Goal: Task Accomplishment & Management: Complete application form

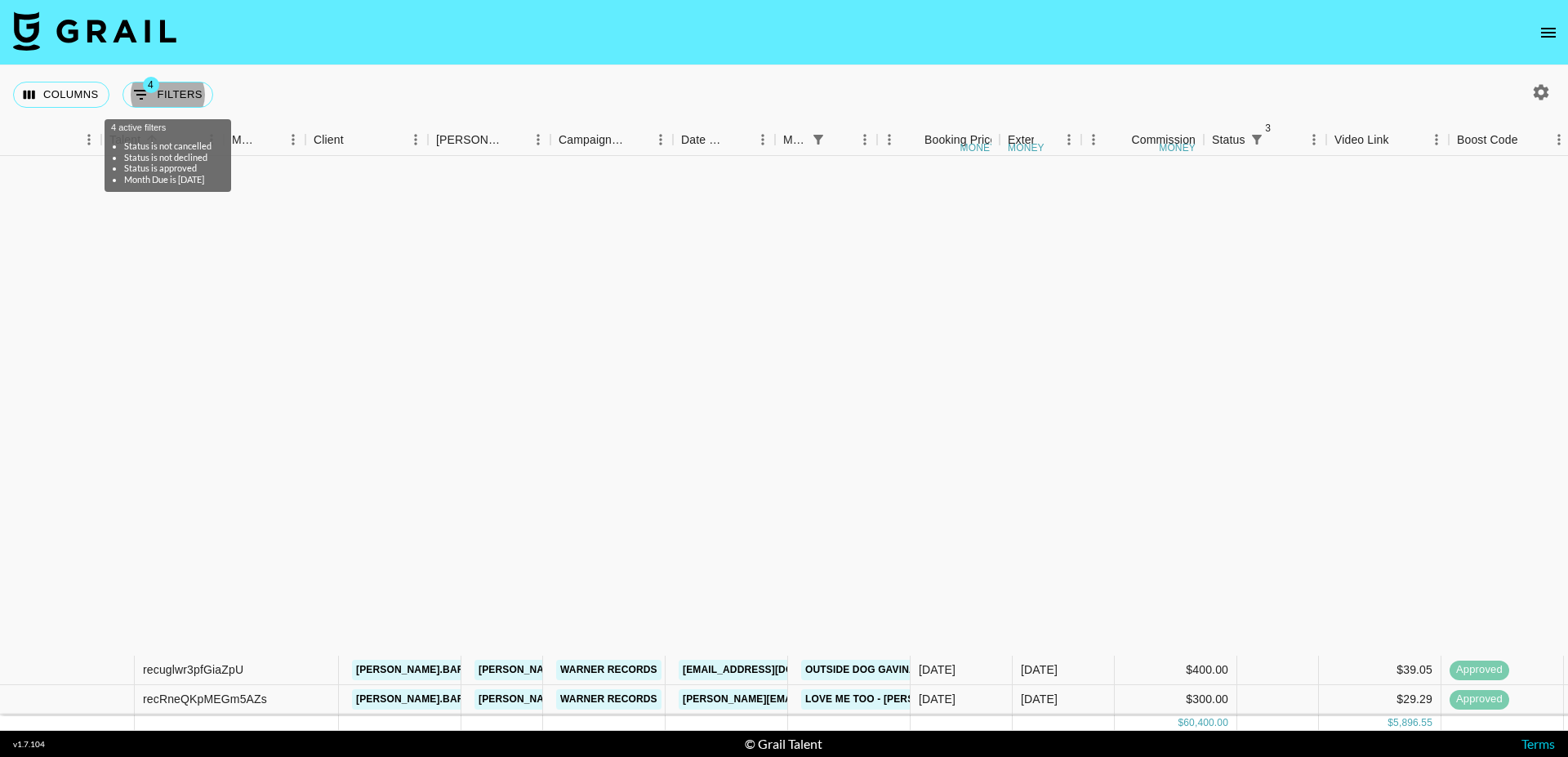
scroll to position [584, 238]
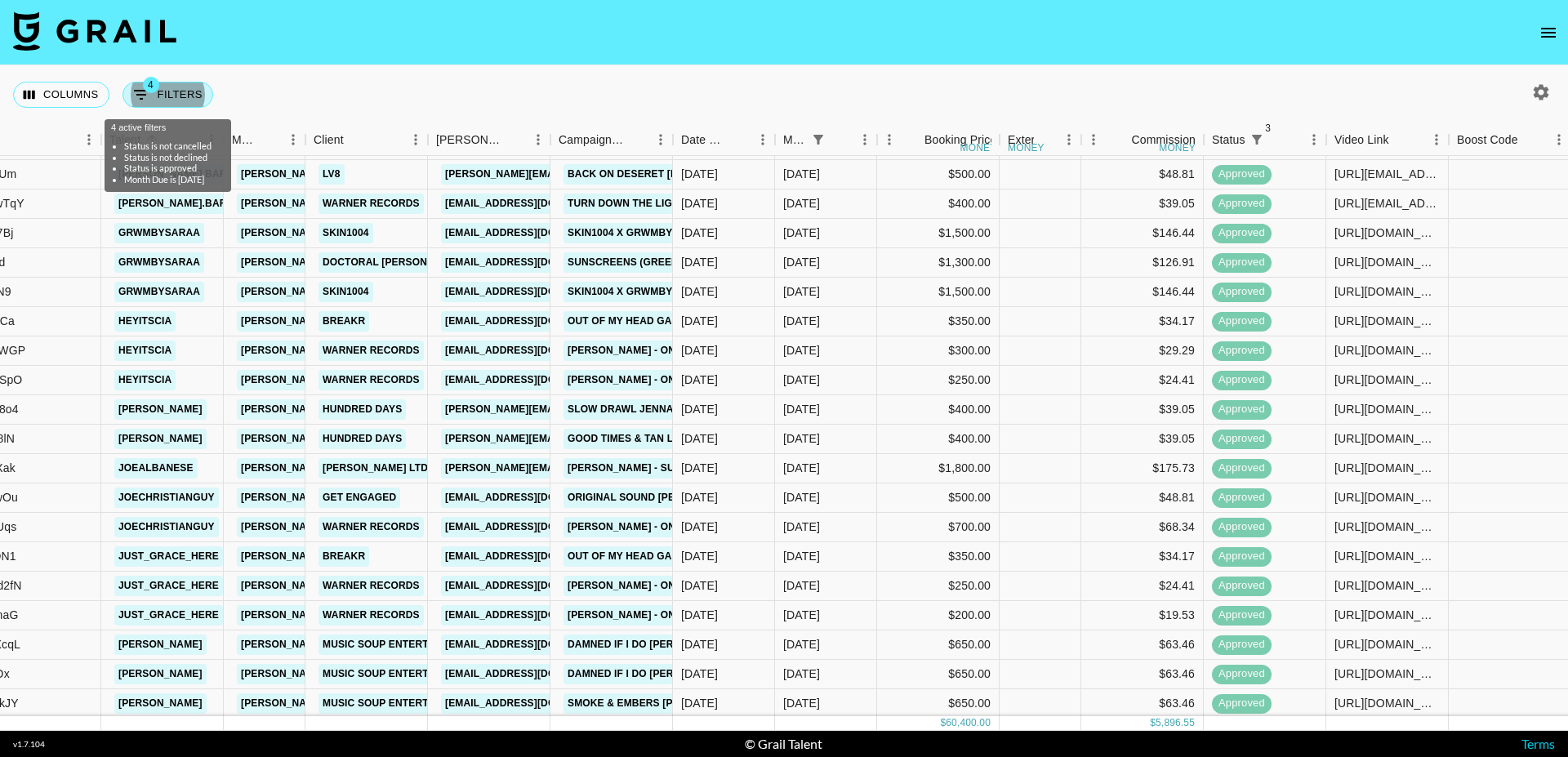
click at [161, 93] on button "4 Filters" at bounding box center [168, 95] width 91 height 26
select select "status"
select select "not"
select select "cancelled"
select select "status"
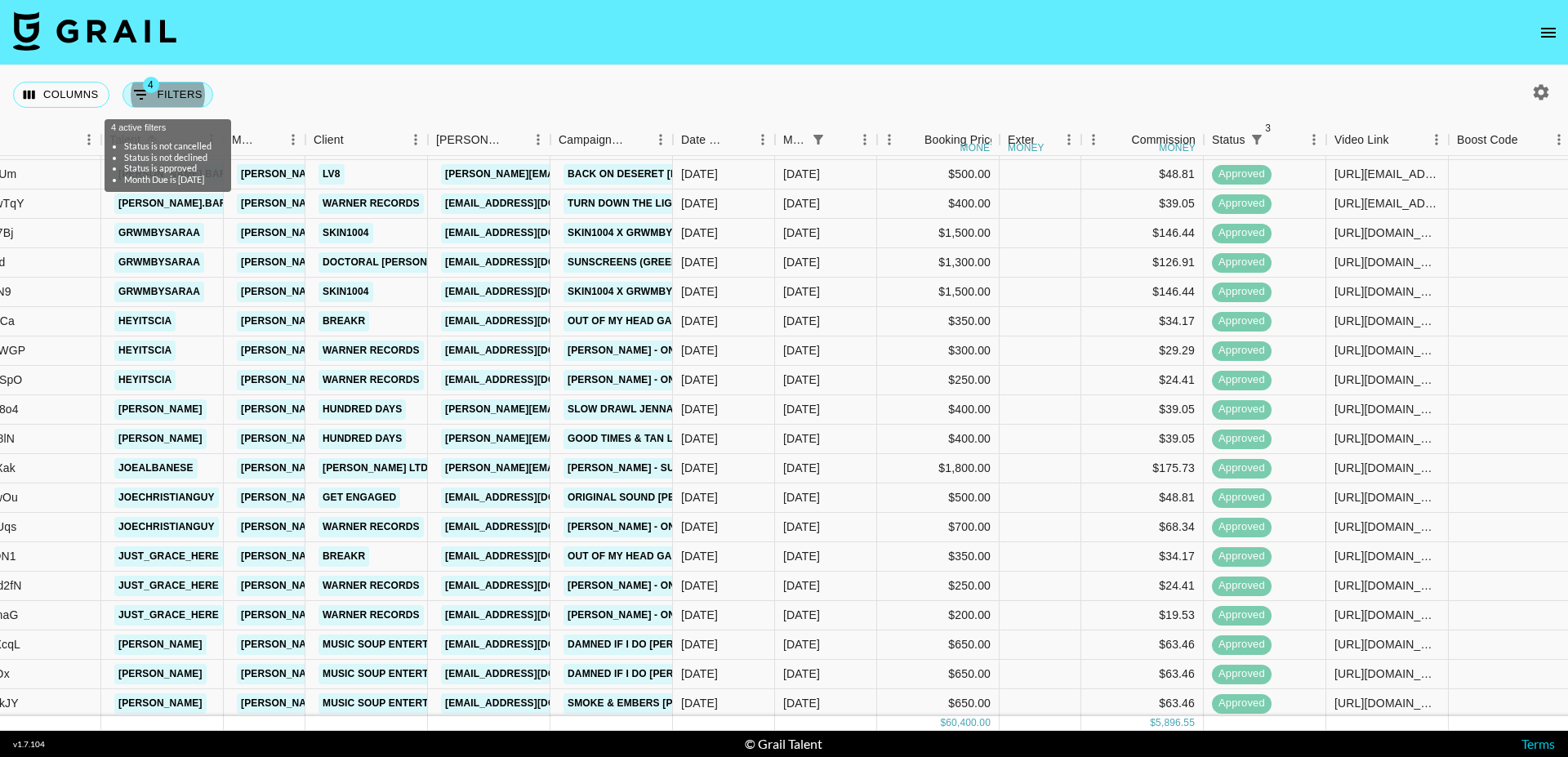
select select "not"
select select "declined"
select select "status"
select select "approved"
select select "monthDue2"
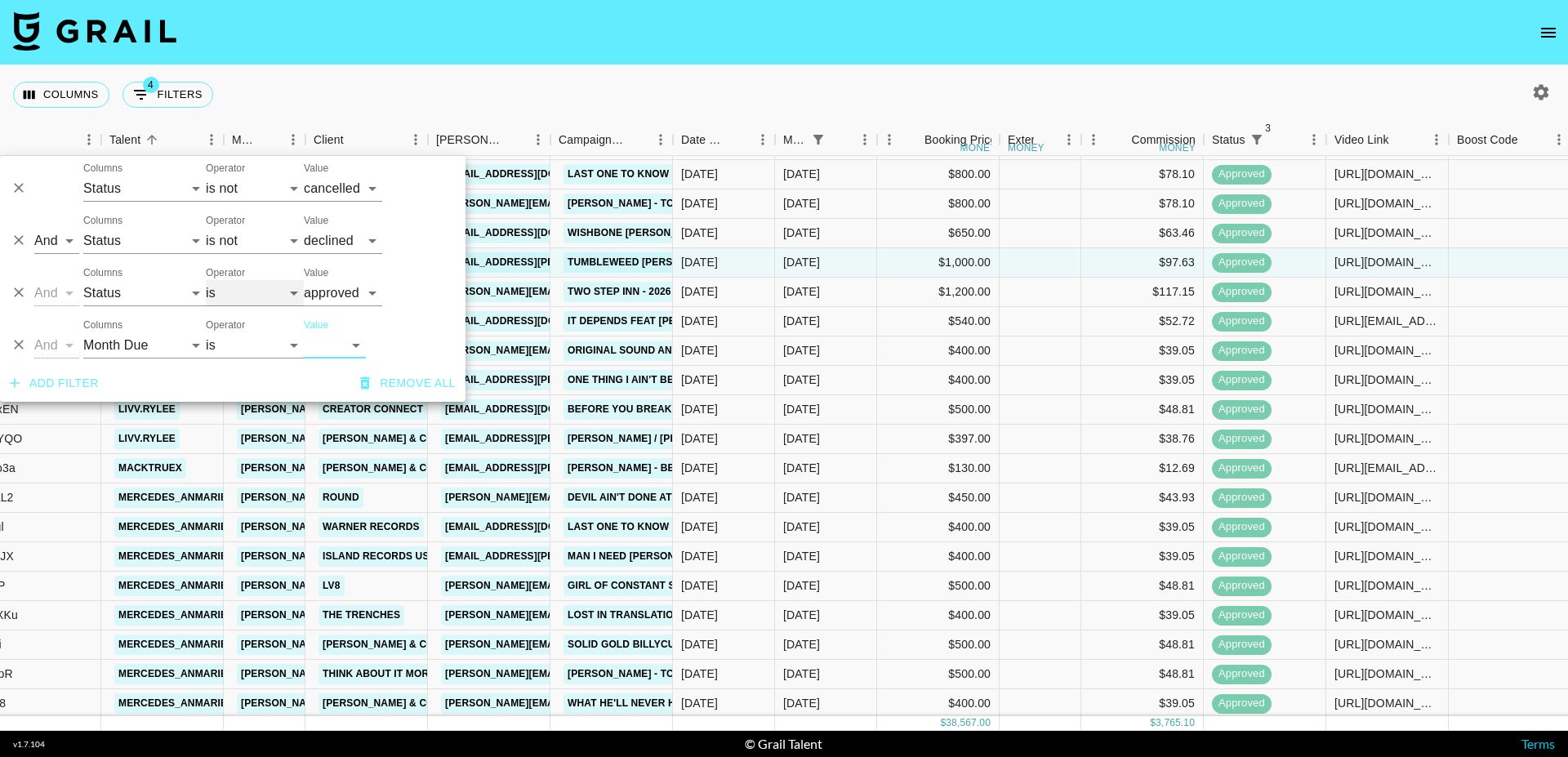
click at [249, 294] on select "is is not is any of is not any of" at bounding box center [255, 293] width 98 height 26
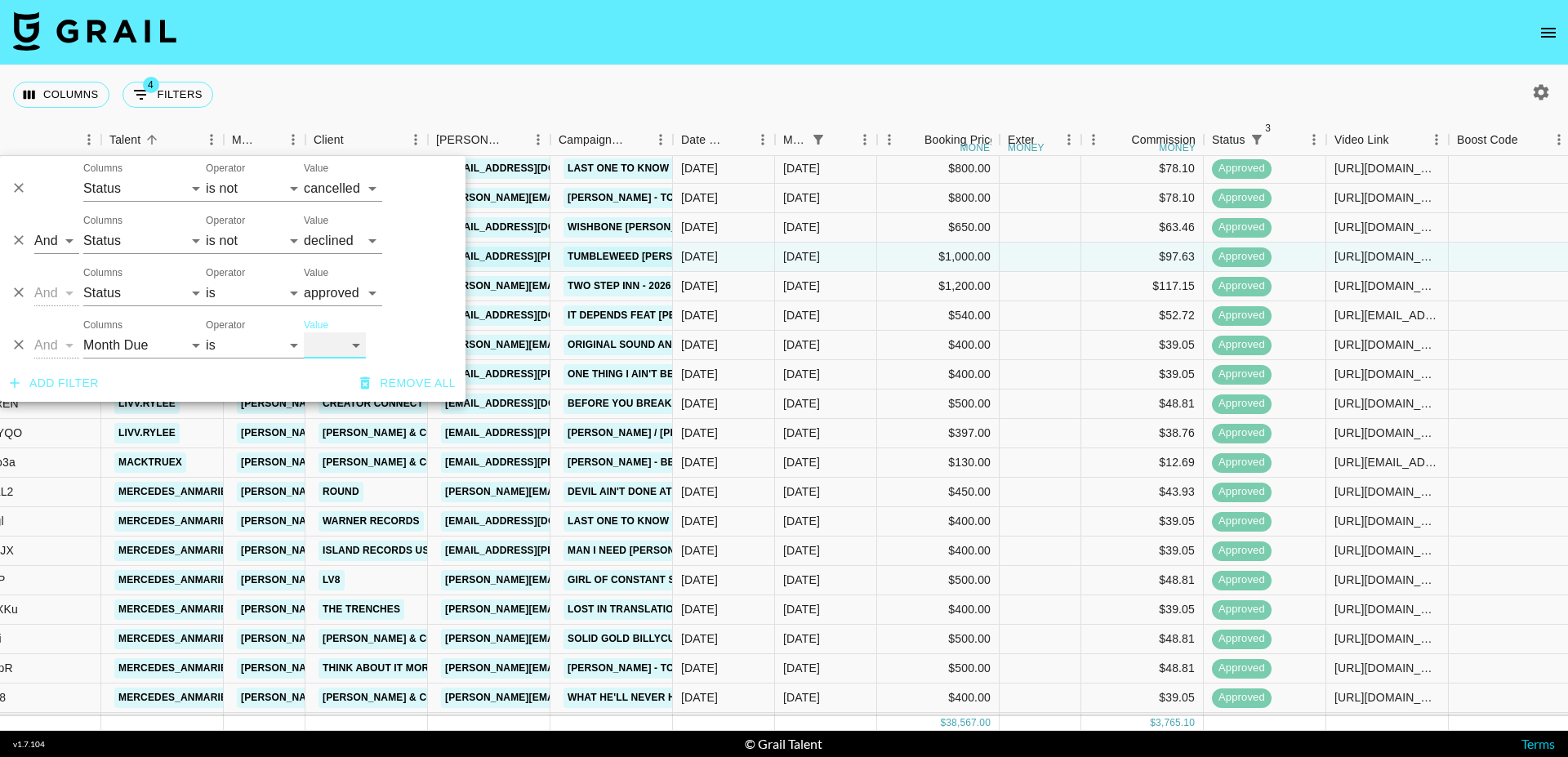
select select "[DATE]"
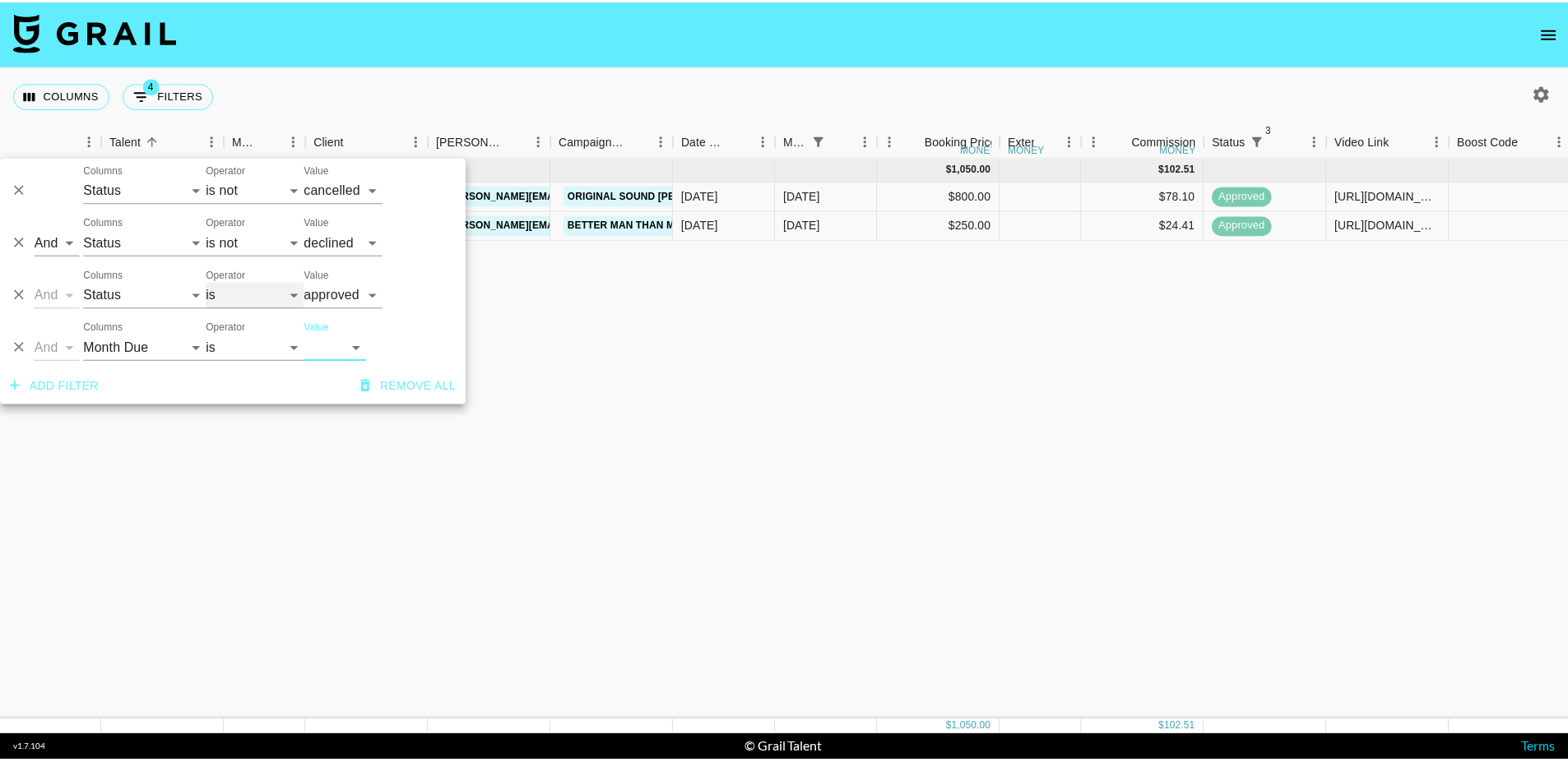
scroll to position [0, 240]
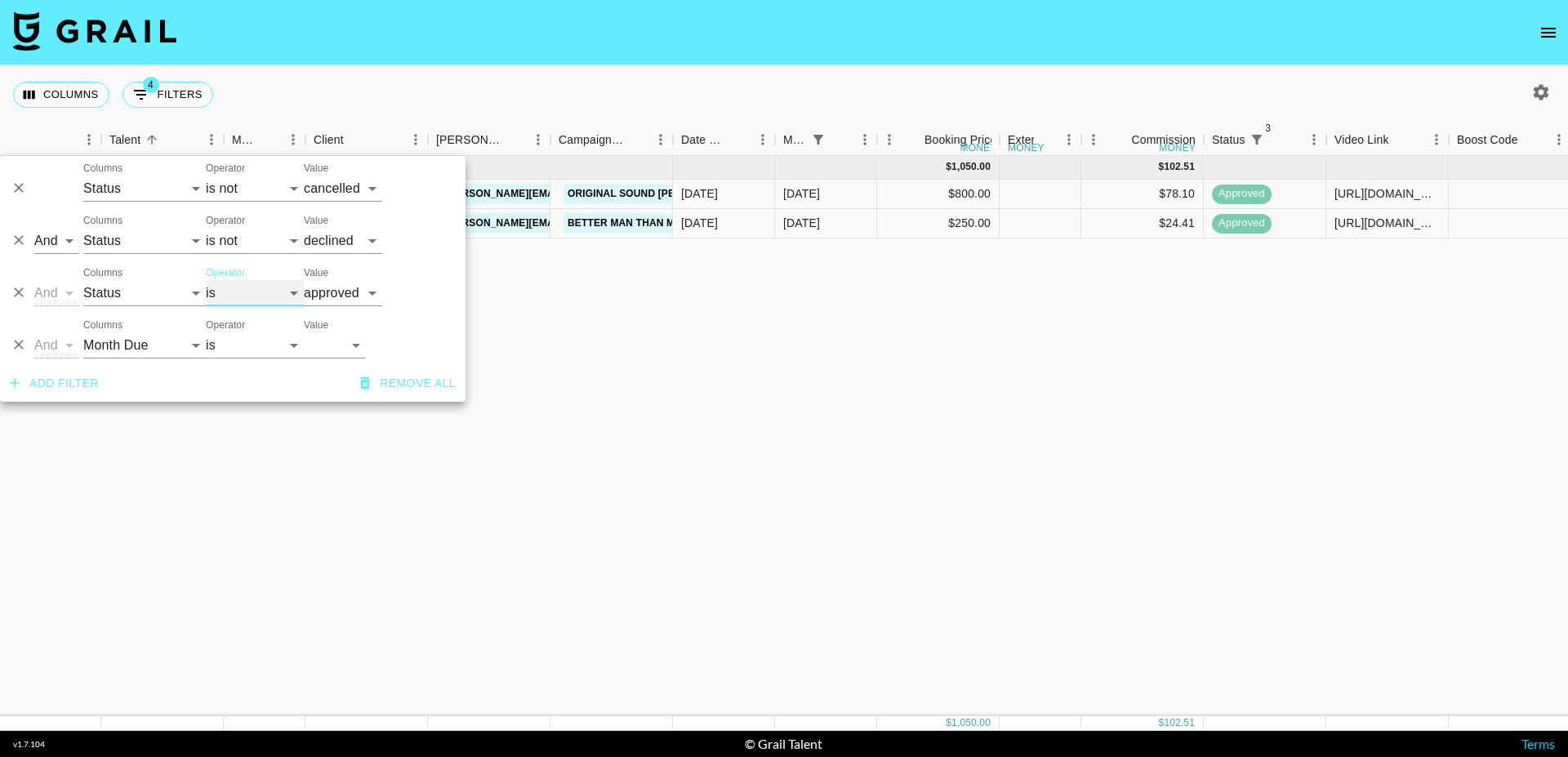
select select "not"
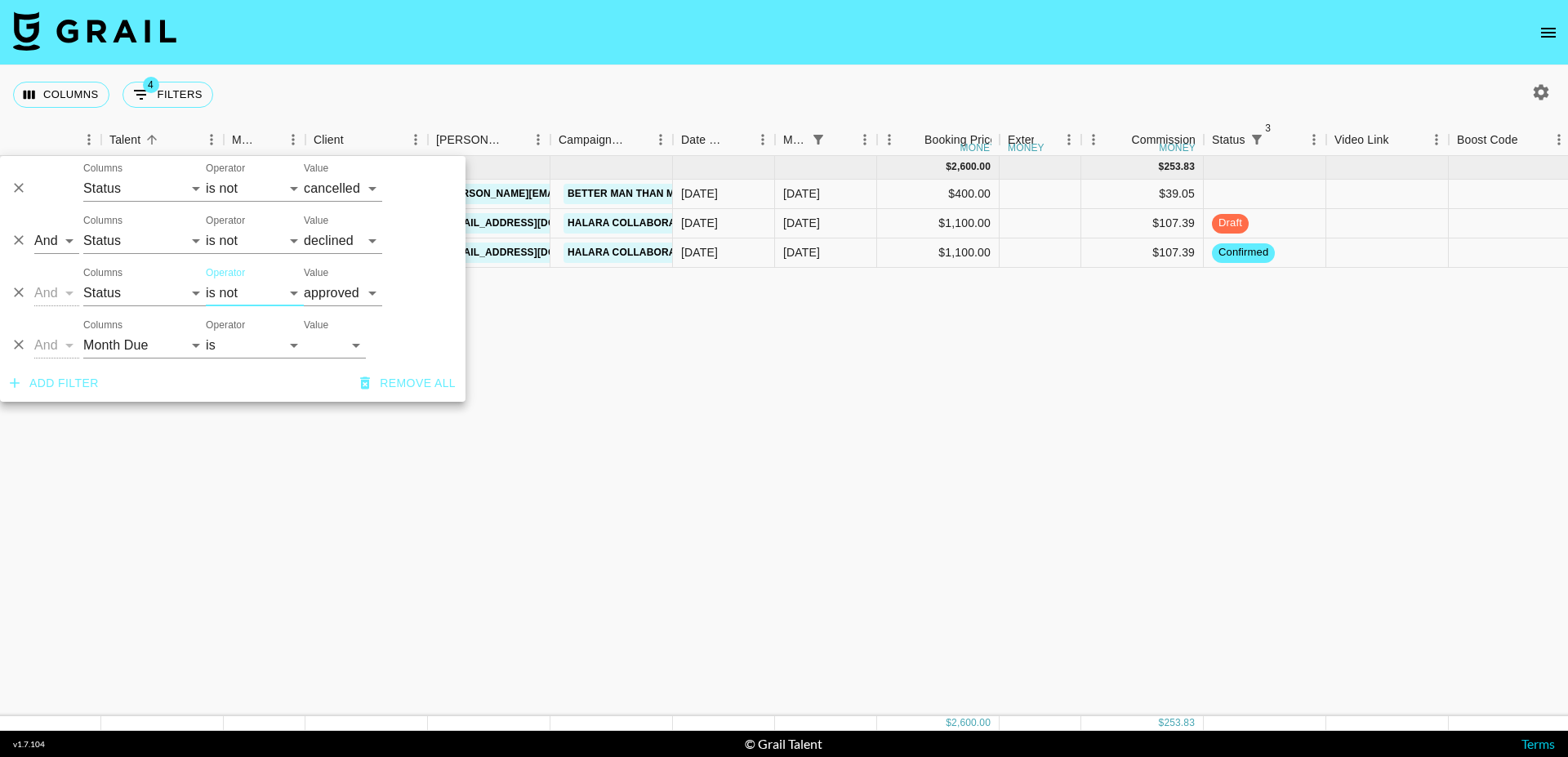
click at [722, 73] on div "Columns 4 Filters + Booking" at bounding box center [784, 95] width 1568 height 59
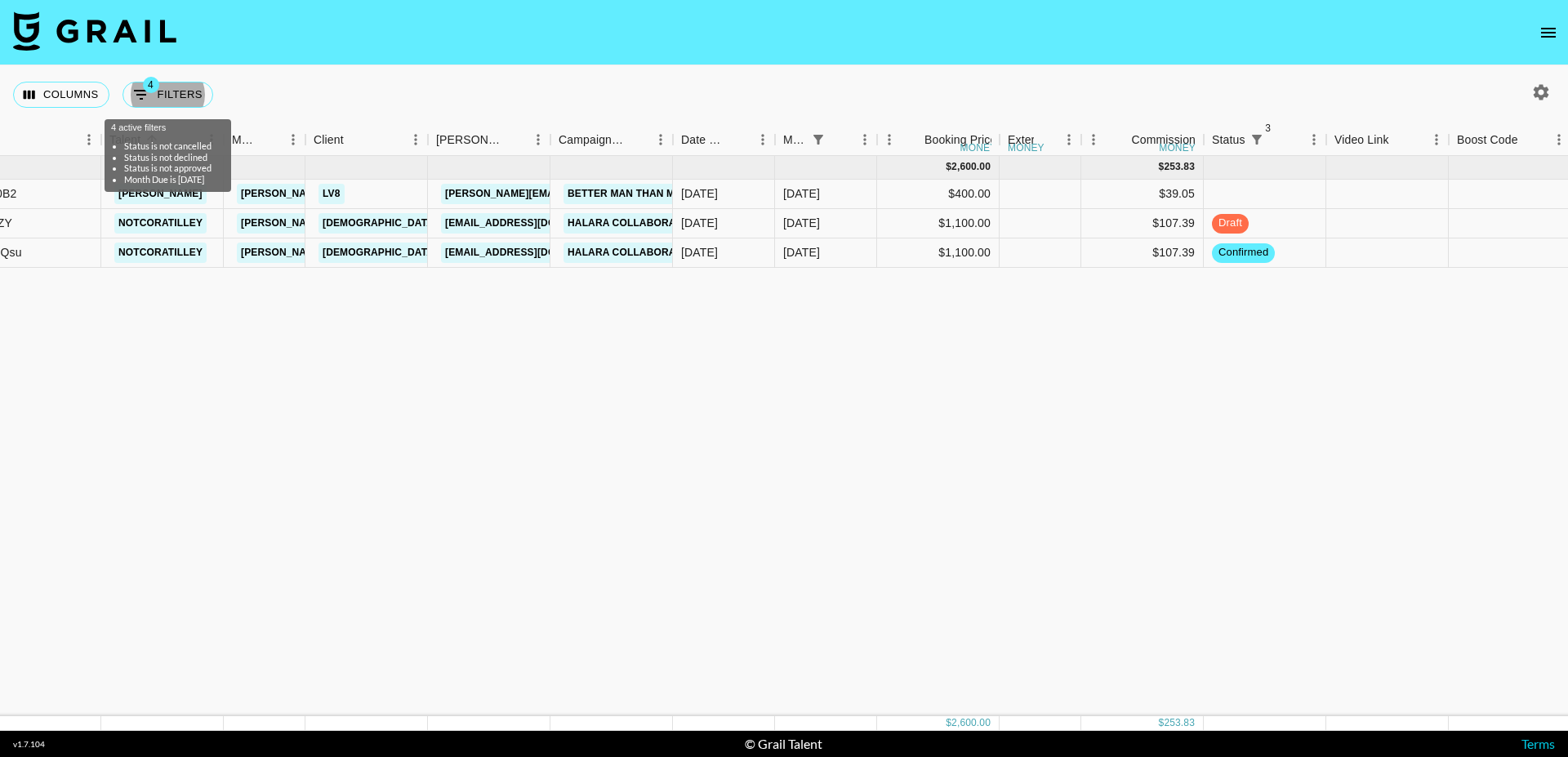
click at [1538, 26] on button "open drawer" at bounding box center [1548, 32] width 33 height 33
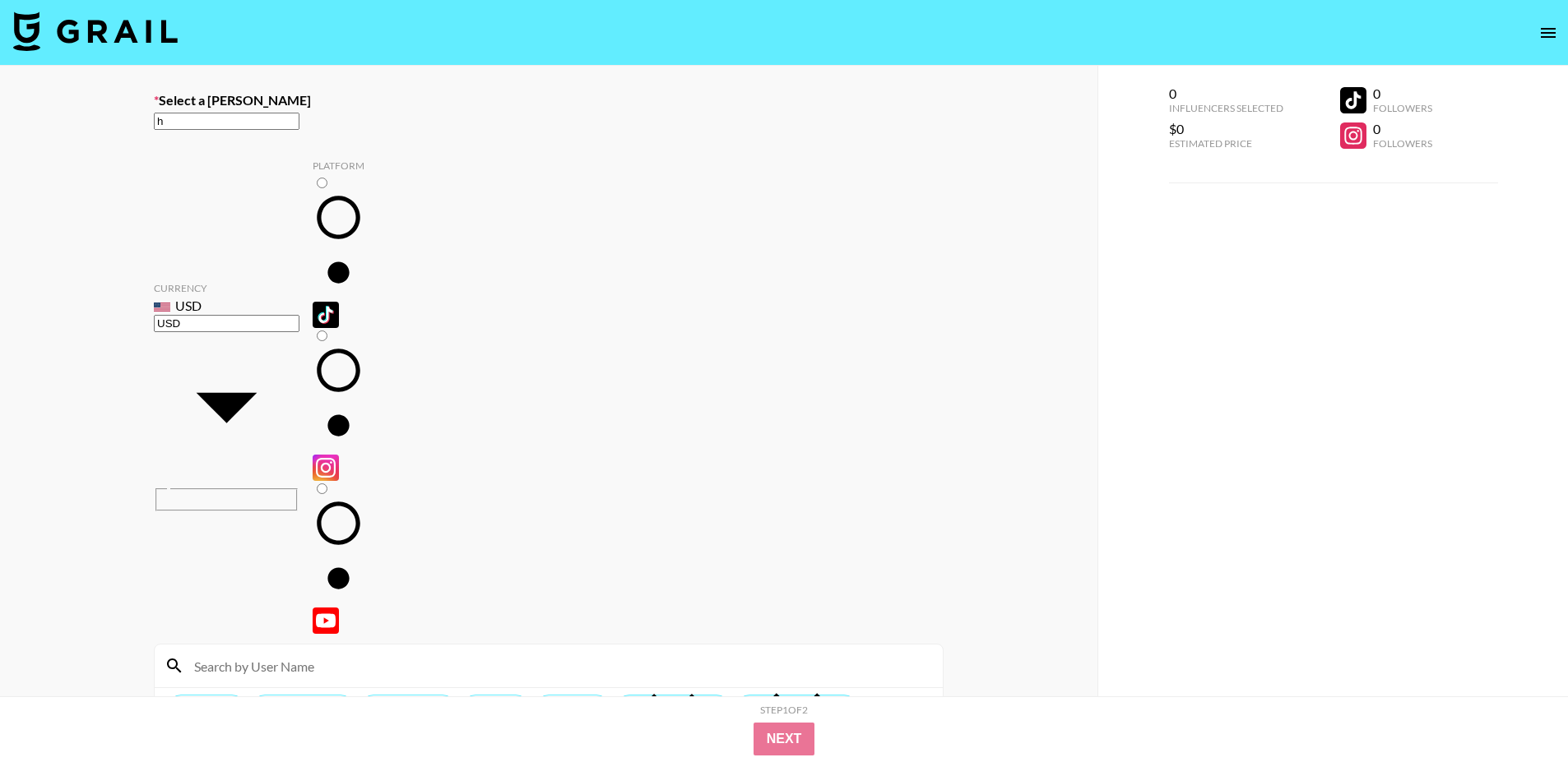
click at [300, 130] on input "h" at bounding box center [226, 121] width 146 height 17
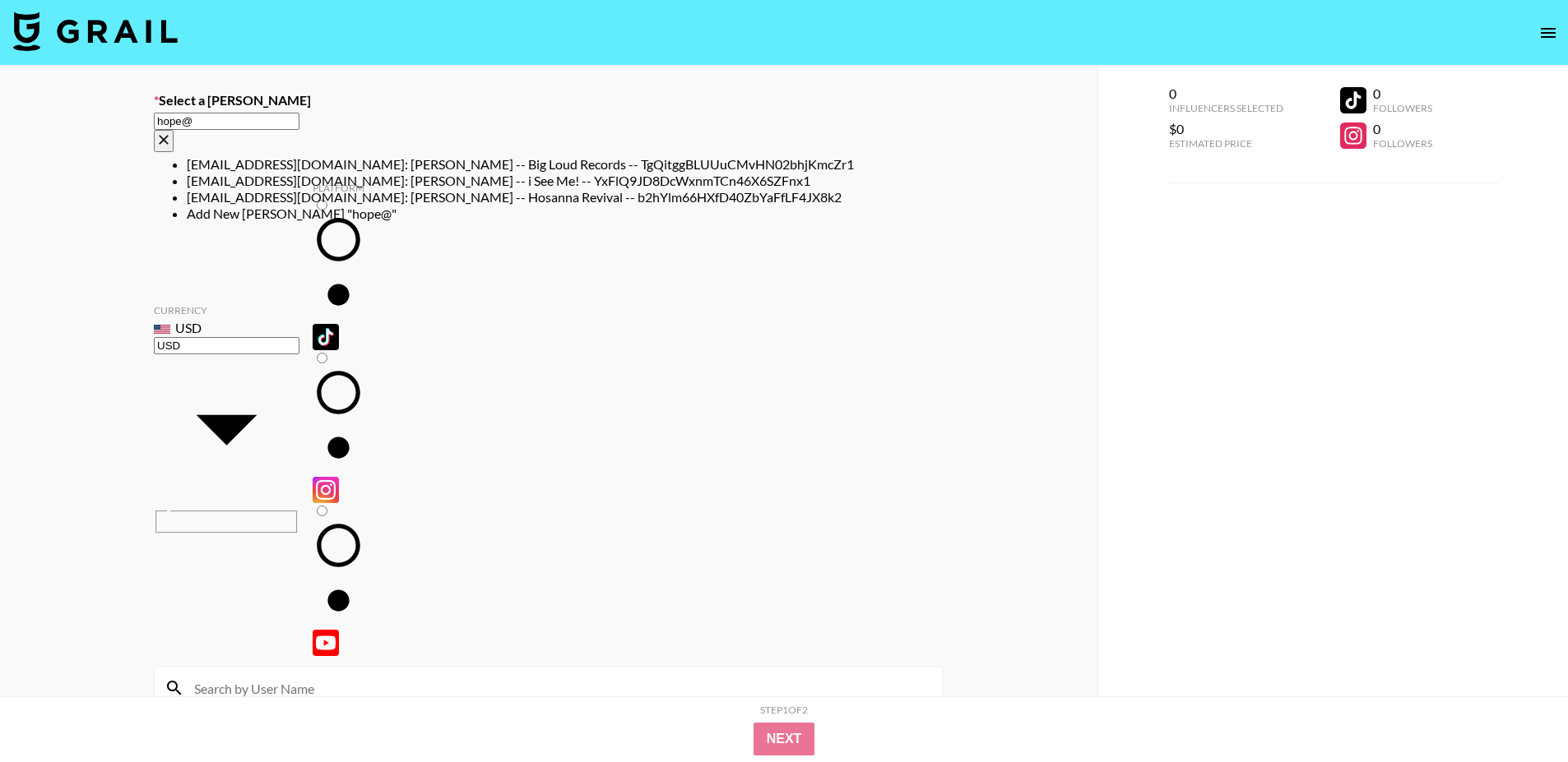
click at [695, 161] on li "[EMAIL_ADDRESS][DOMAIN_NAME]: [PERSON_NAME] -- Big Loud Records -- TgQitggBLUUu…" at bounding box center [564, 164] width 756 height 16
type input "[EMAIL_ADDRESS][DOMAIN_NAME]: [PERSON_NAME] -- Big Loud Records -- TgQitggBLUUu…"
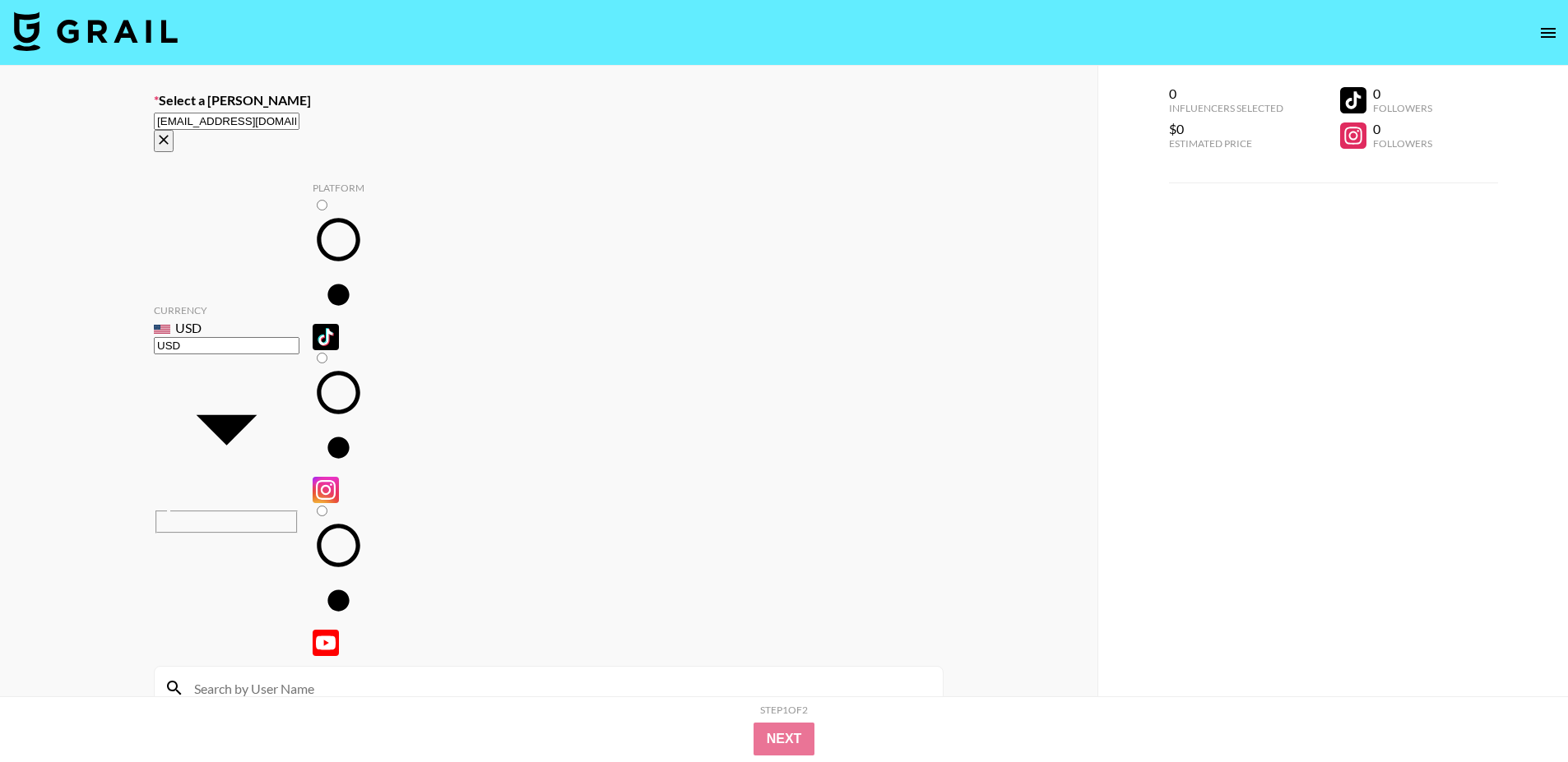
click at [317, 200] on input "radio" at bounding box center [322, 205] width 10 height 10
radio input "true"
click at [308, 675] on input at bounding box center [559, 689] width 749 height 27
type input "sammybli"
click at [327, 353] on input "radio" at bounding box center [322, 358] width 10 height 10
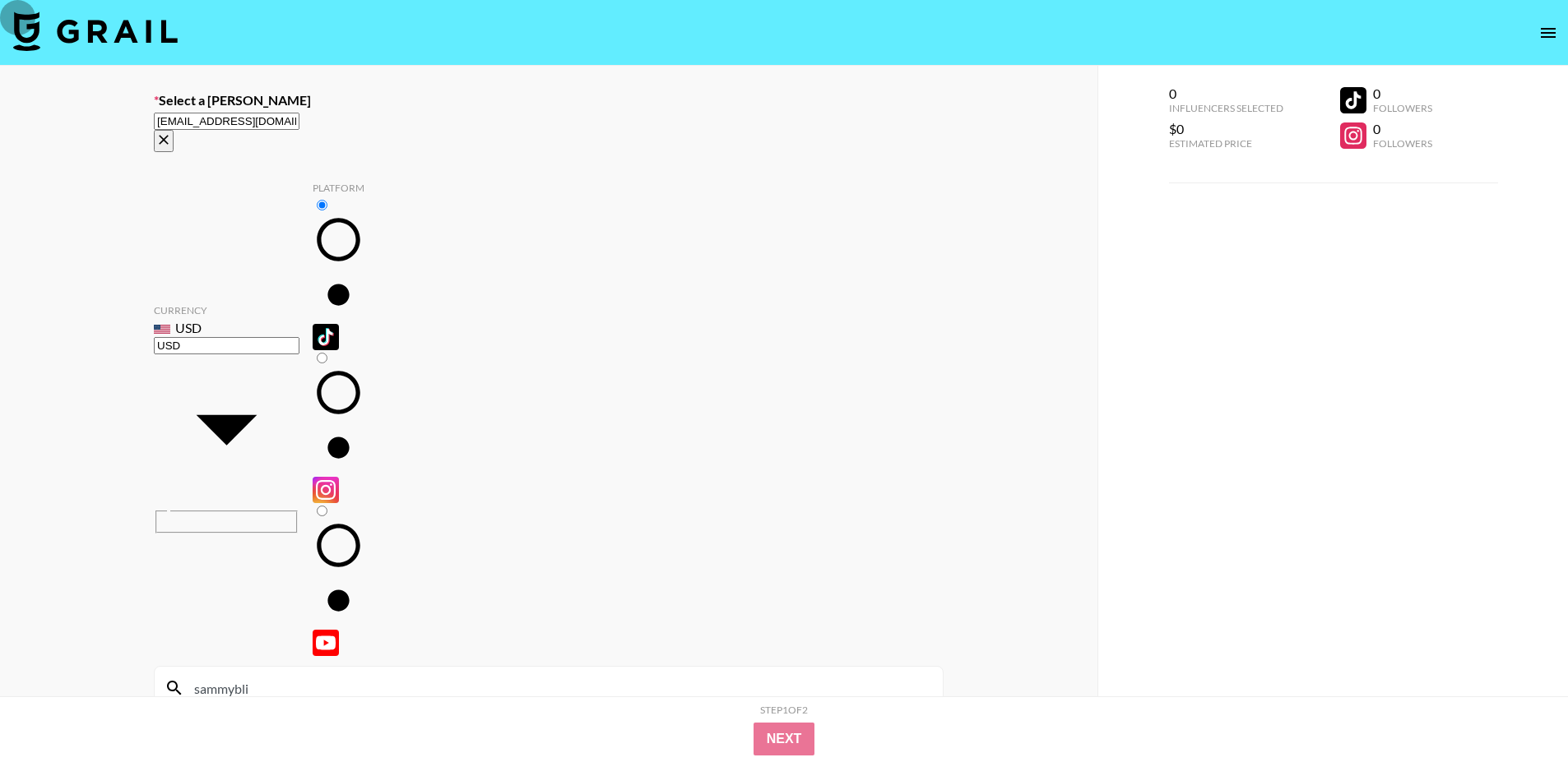
radio input "true"
click at [317, 200] on input "radio" at bounding box center [322, 205] width 10 height 10
radio input "true"
checkbox input "true"
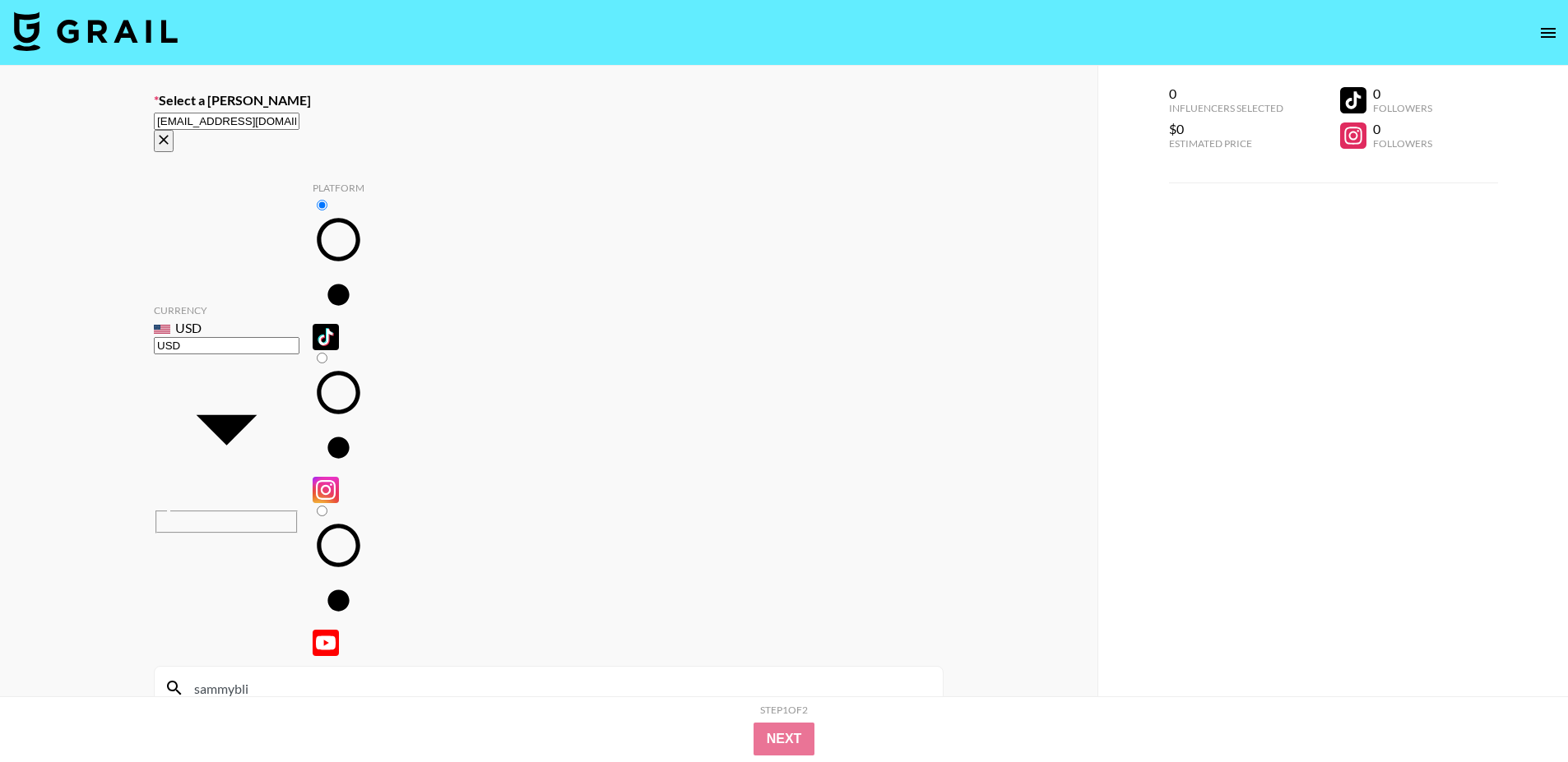
type input "700"
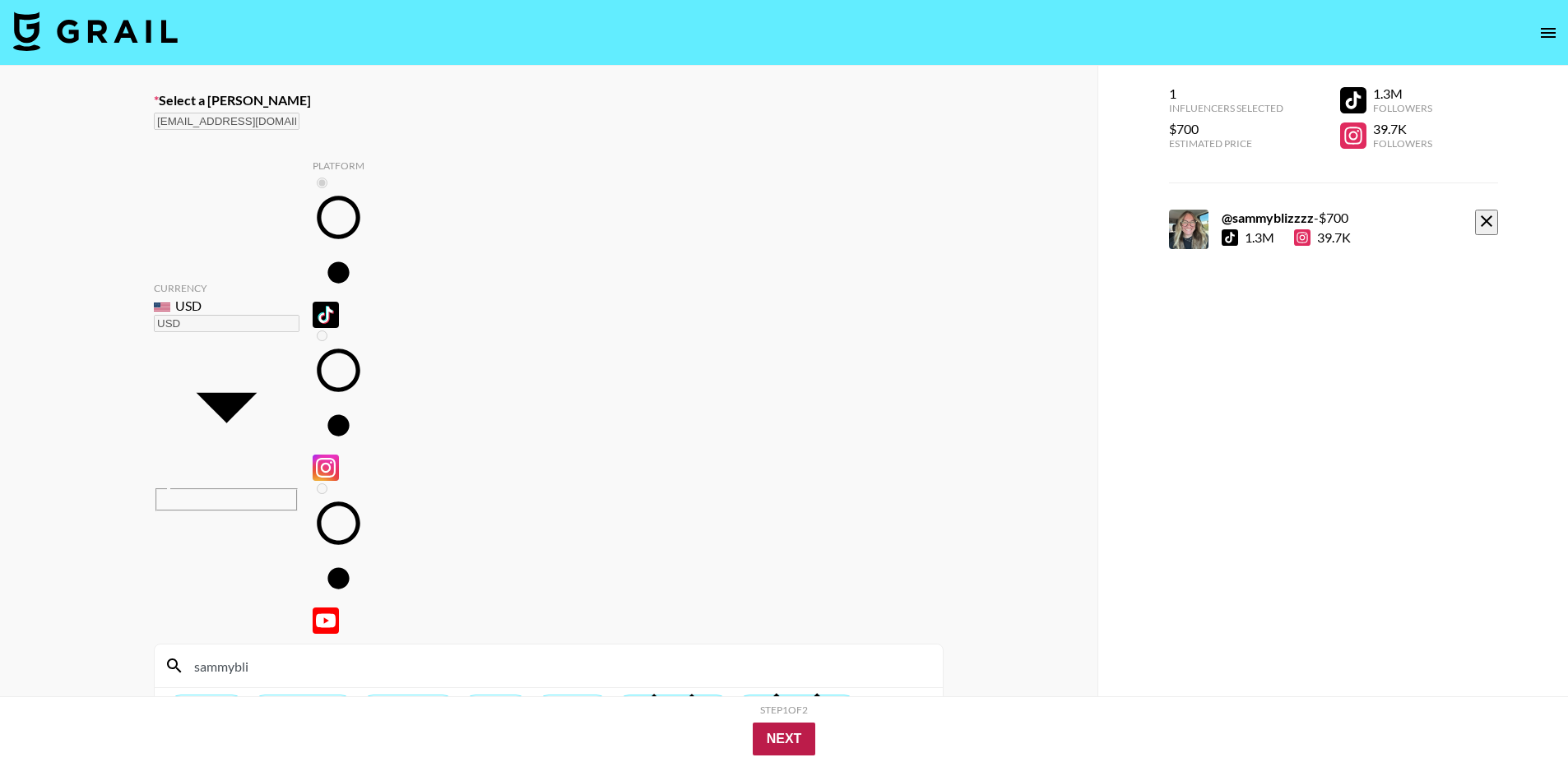
click at [791, 736] on button "Next" at bounding box center [784, 739] width 64 height 33
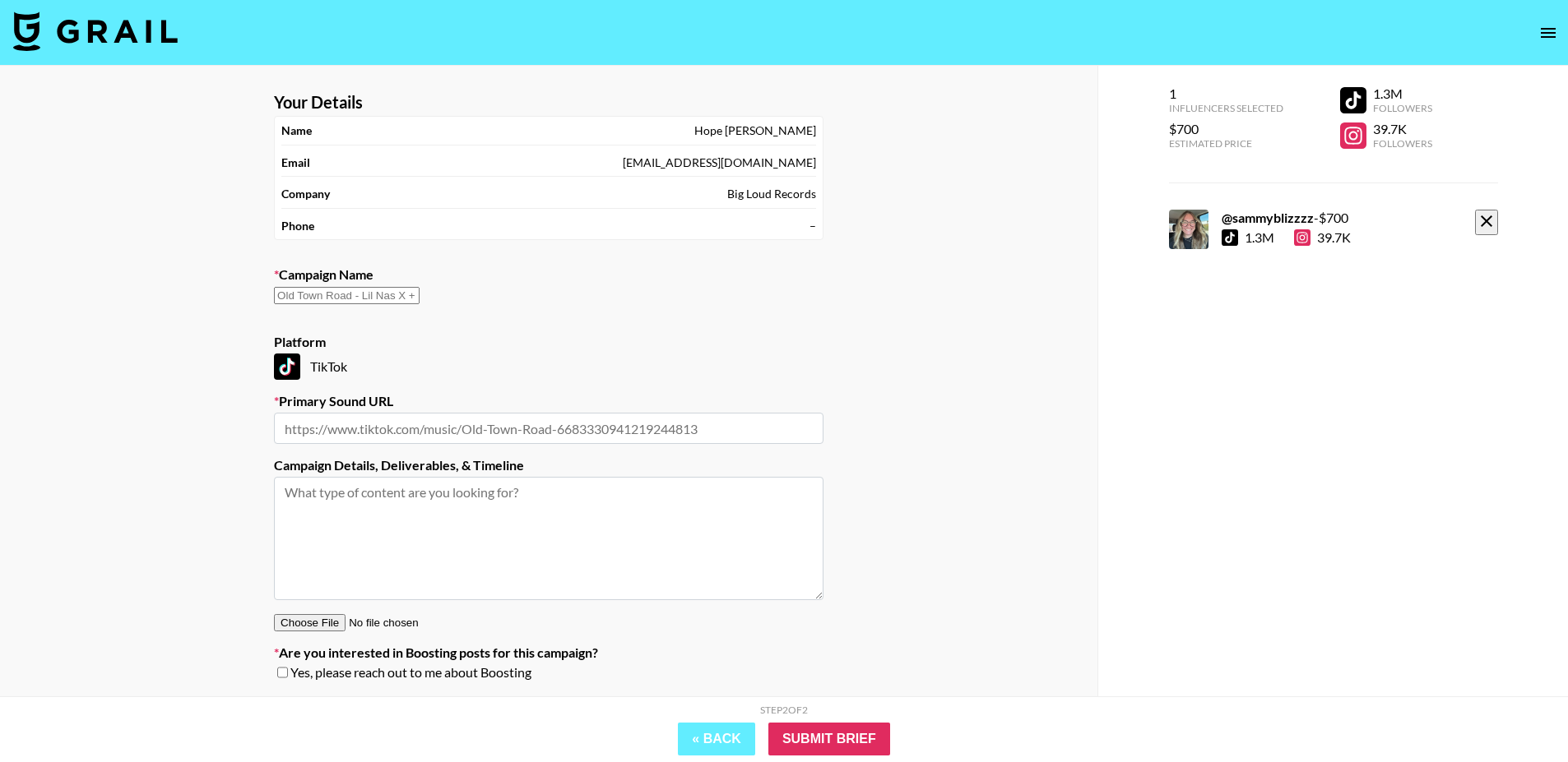
click at [420, 299] on input "text" at bounding box center [346, 296] width 146 height 17
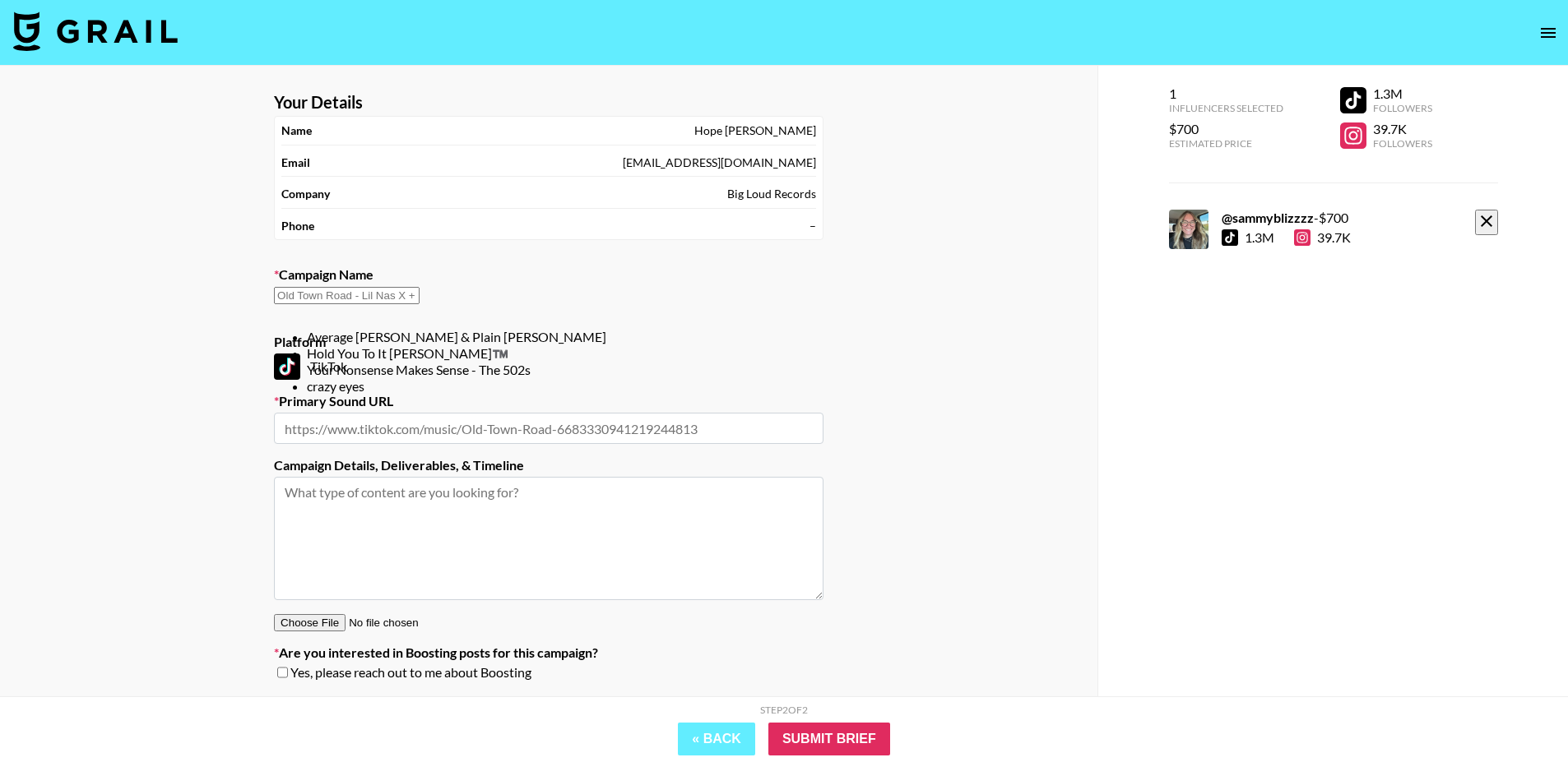
click at [539, 379] on li "Your Nonsense Makes Sense - The 502s" at bounding box center [564, 369] width 517 height 16
type input "Your Nonsense Makes Sense - The 502s"
type input "[URL][DOMAIN_NAME]"
type textarea "TikTok --"
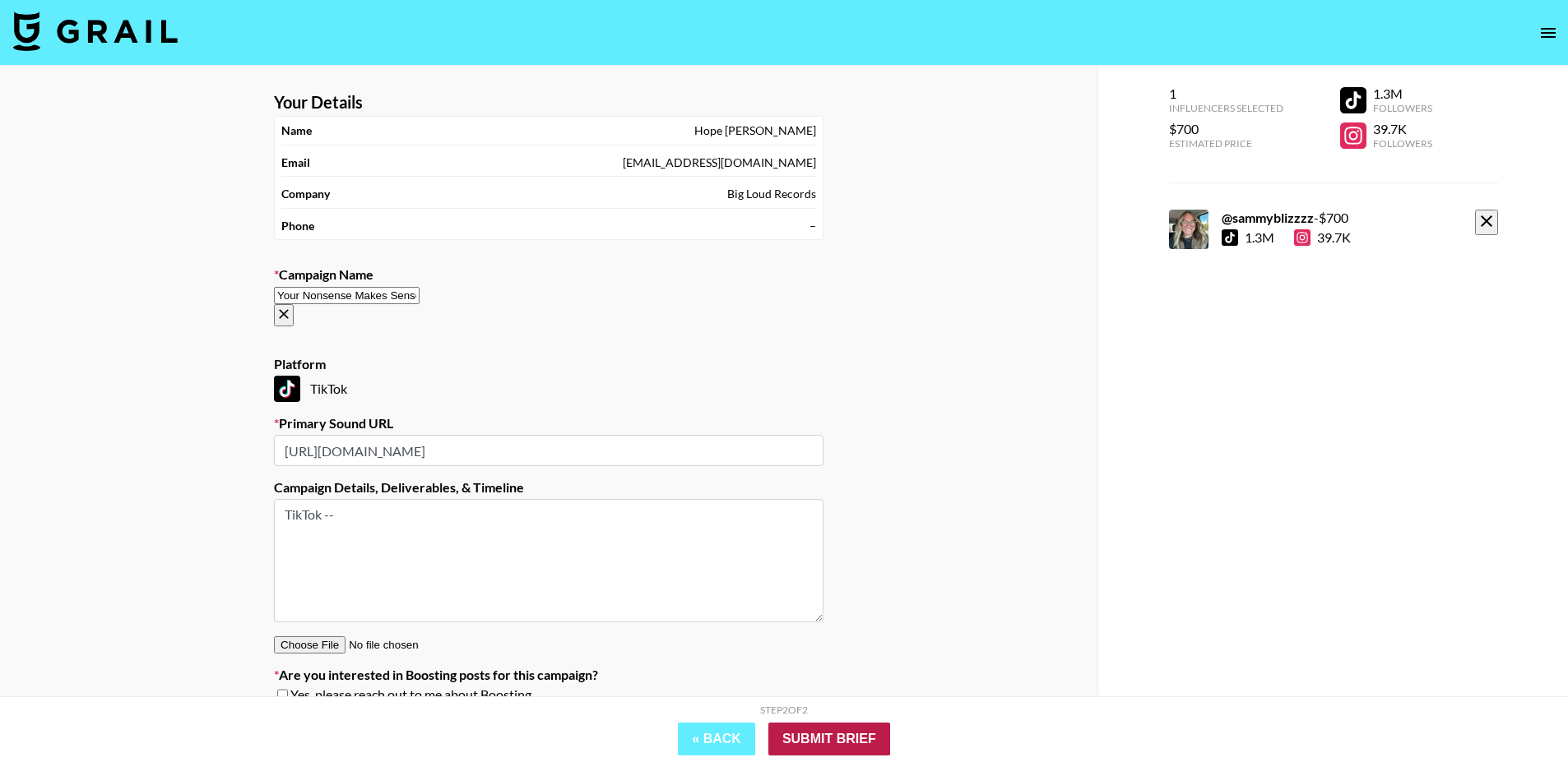
click at [840, 743] on input "Submit Brief" at bounding box center [829, 739] width 122 height 33
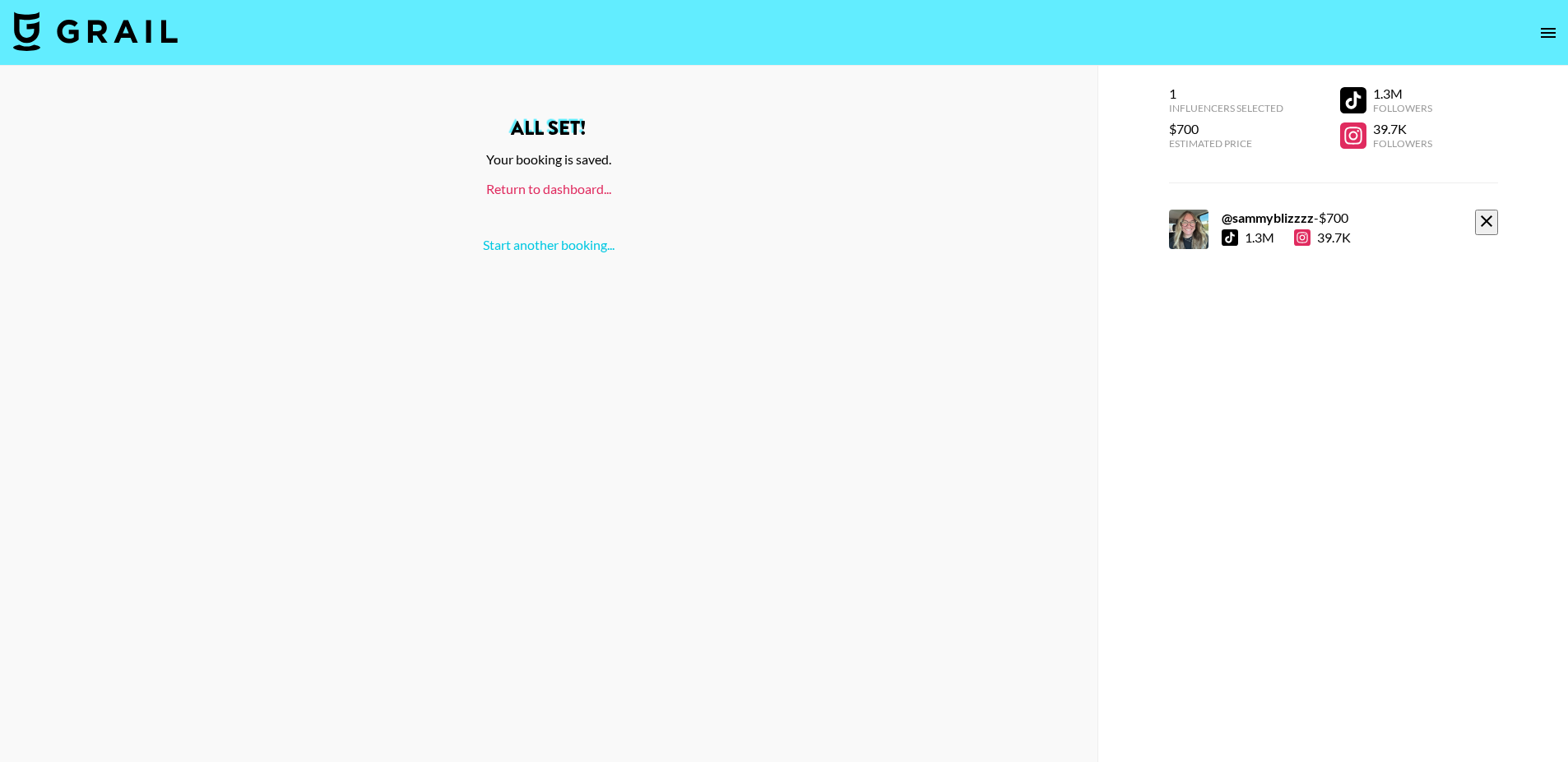
click at [564, 192] on link "Return to dashboard..." at bounding box center [548, 188] width 125 height 15
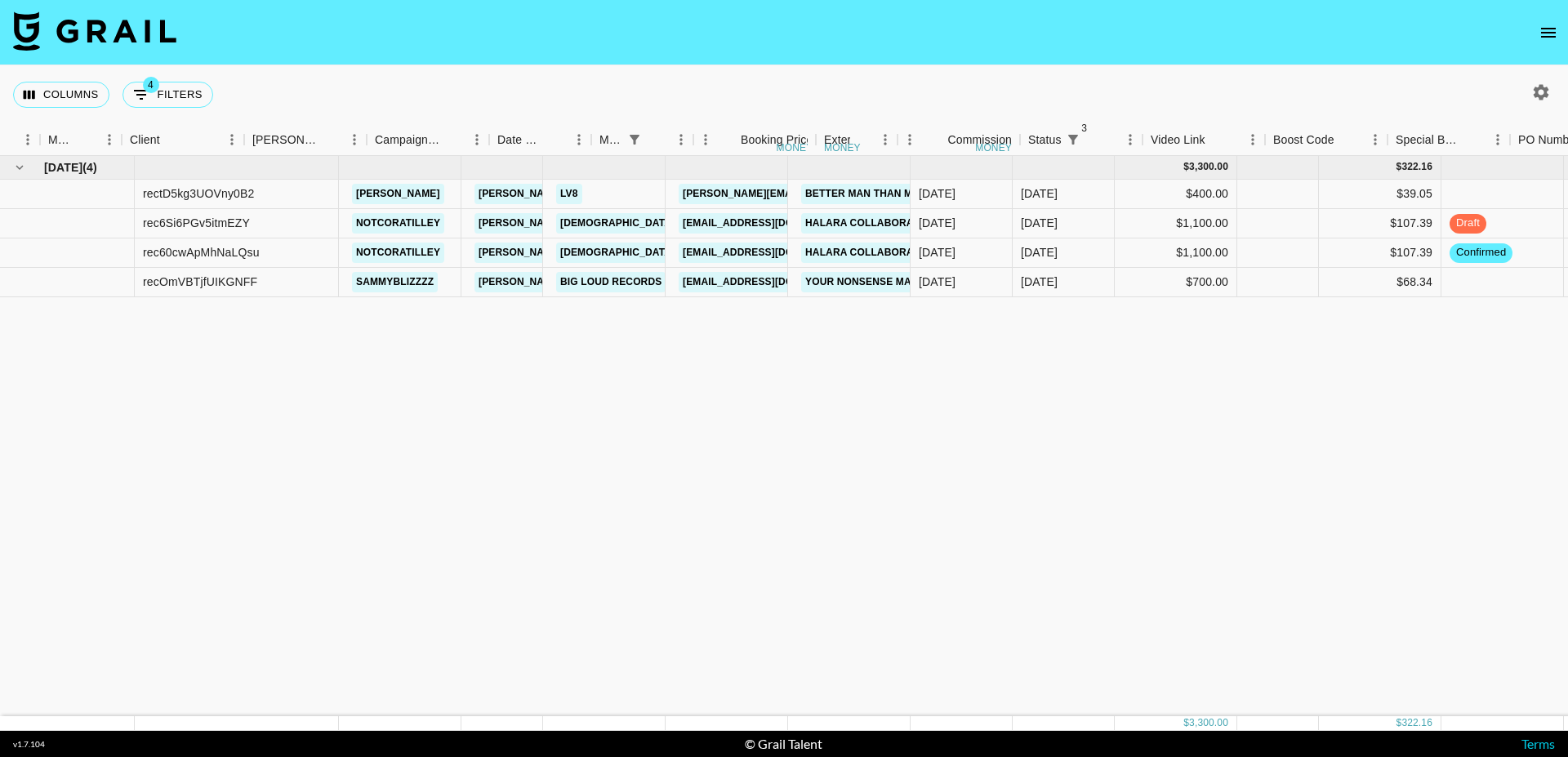
scroll to position [0, 501]
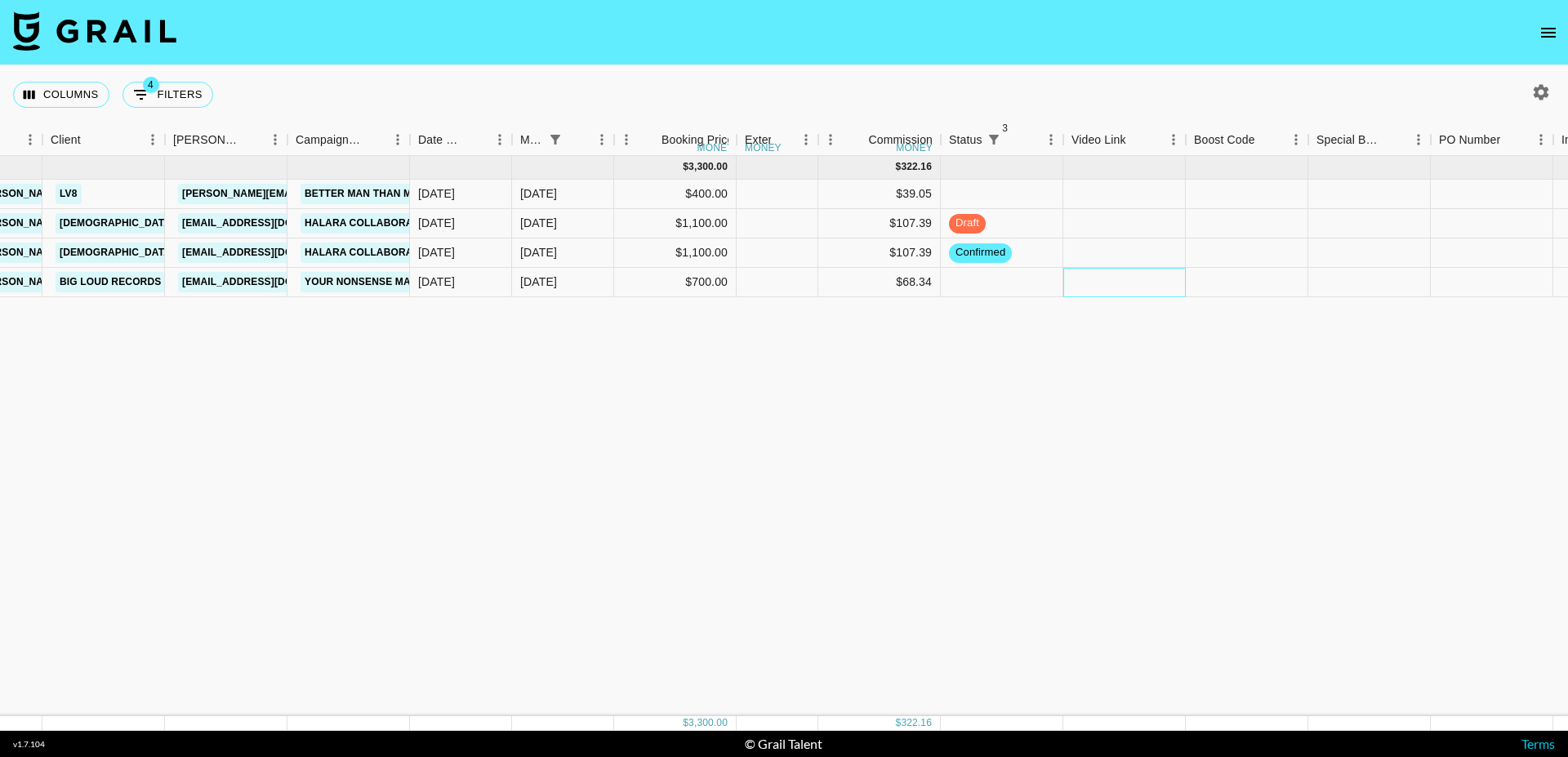
click at [1085, 274] on div at bounding box center [1124, 283] width 123 height 29
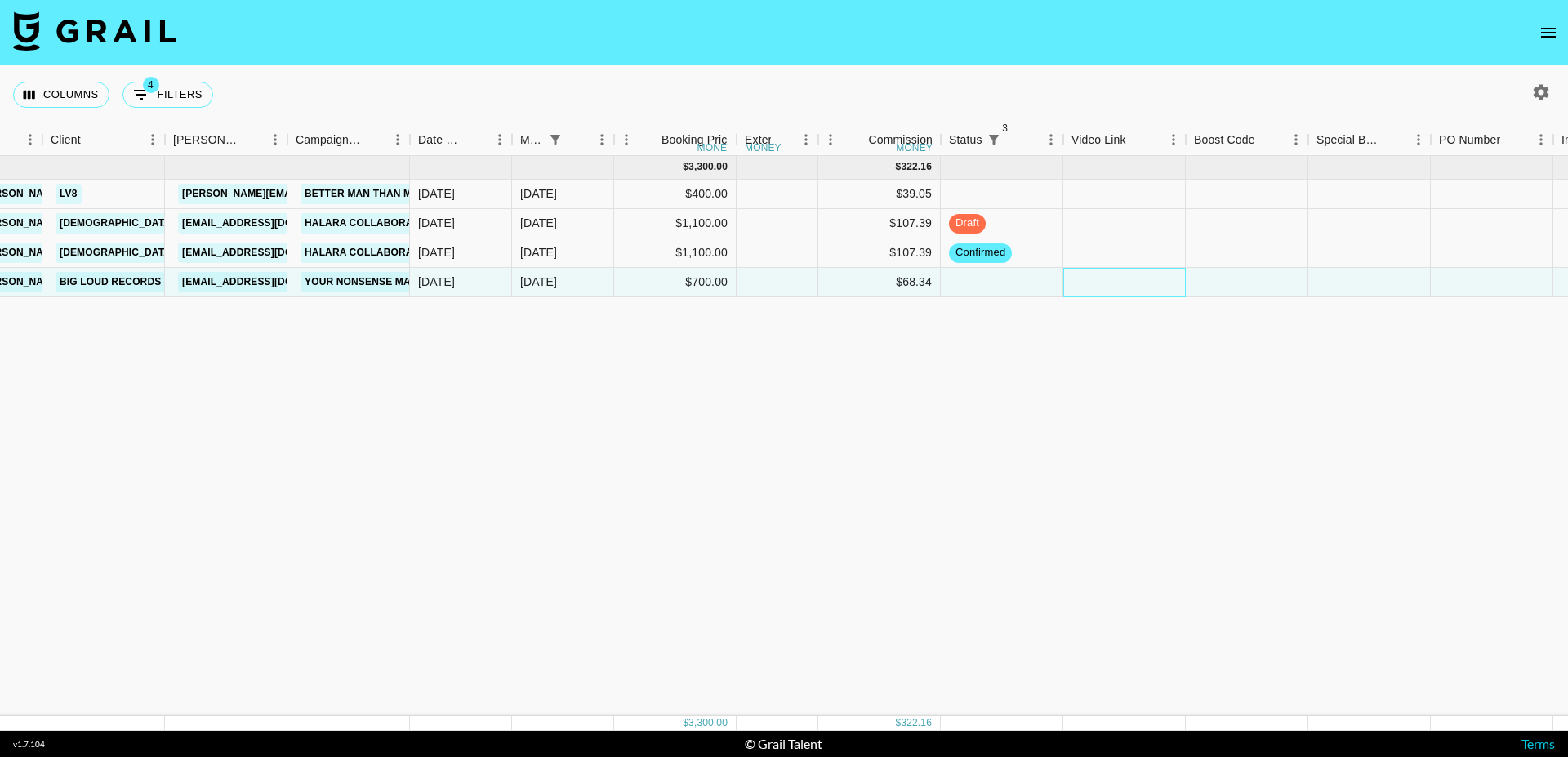
click at [1085, 274] on div at bounding box center [1124, 283] width 123 height 29
type input "https://www.tiktok.com/@sammyblizzzz/video/7556719589560831263"
click at [1232, 285] on div at bounding box center [1247, 283] width 123 height 29
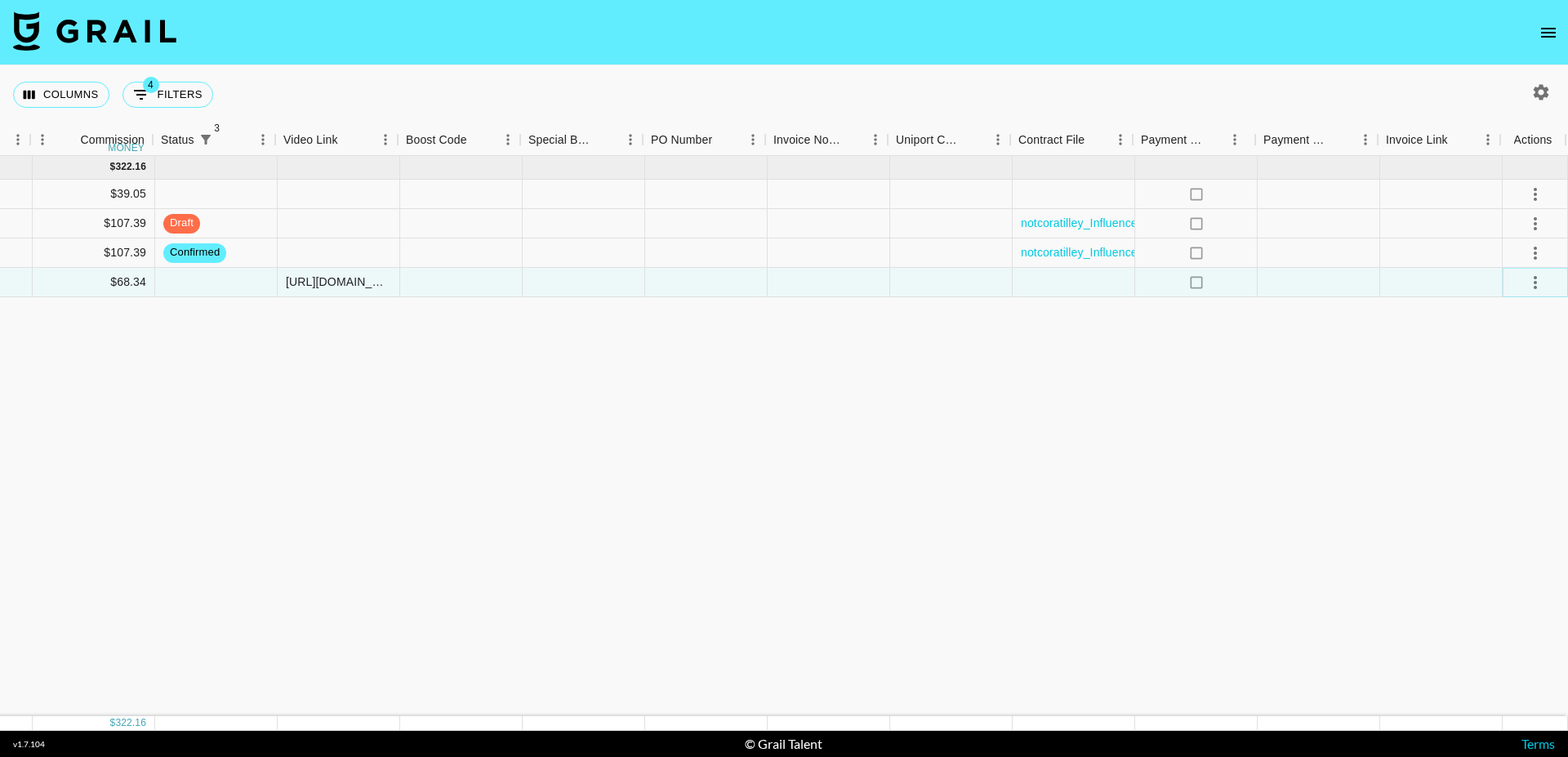
click at [1528, 277] on icon "select merge strategy" at bounding box center [1535, 283] width 20 height 20
click at [1292, 332] on div "Oct '25 ( 4 ) $ 3,300.00 $ 322.16 rectD5kg3UOVny0B2 keaton_reeese chris@grail-t…" at bounding box center [141, 436] width 2854 height 560
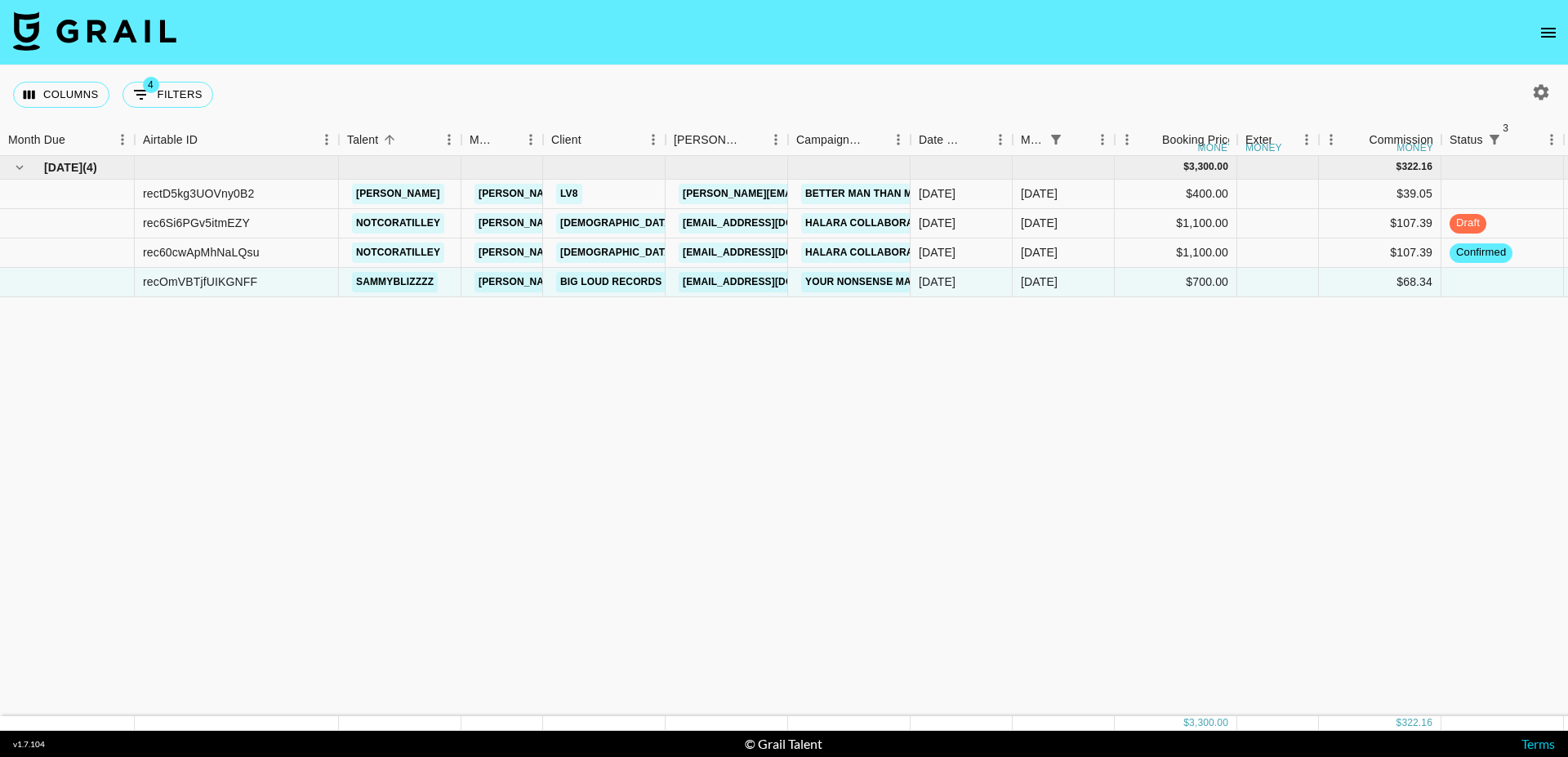
scroll to position [0, 0]
drag, startPoint x: 296, startPoint y: 283, endPoint x: 142, endPoint y: 282, distance: 154.0
click at [142, 282] on div "recOmVBTjfUIKGNFF" at bounding box center [237, 283] width 204 height 29
copy div "recOmVBTjfUIKGNFF"
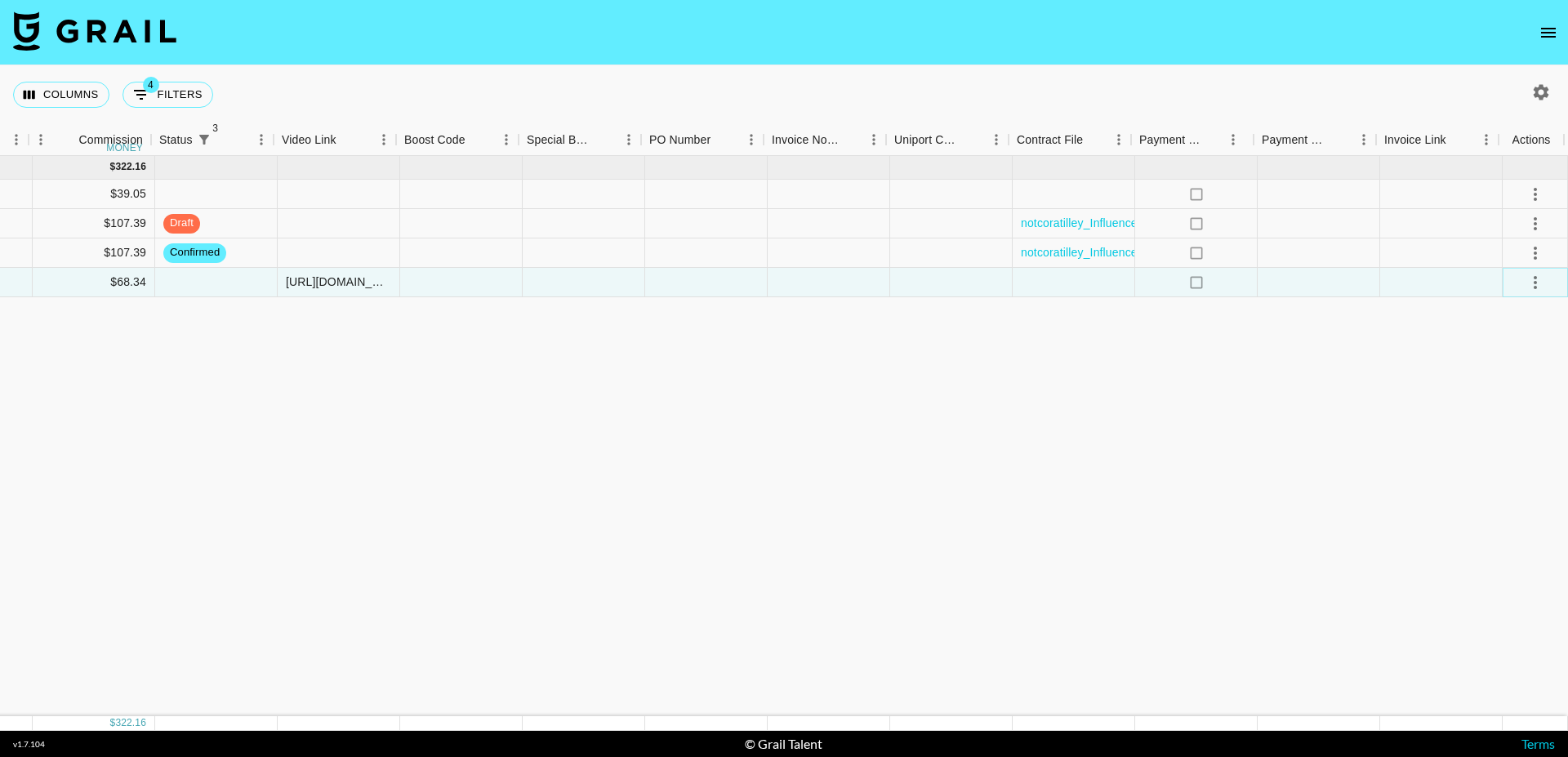
click at [1534, 275] on icon "select merge strategy" at bounding box center [1535, 283] width 20 height 20
click at [1502, 457] on div "Oct '25 ( 4 ) $ 3,300.00 $ 322.16 rectD5kg3UOVny0B2 keaton_reeese chris@grail-t…" at bounding box center [141, 436] width 2854 height 560
click at [1499, 447] on div "Oct '25 ( 4 ) $ 3,300.00 $ 322.16 rectD5kg3UOVny0B2 keaton_reeese chris@grail-t…" at bounding box center [141, 436] width 2854 height 560
click at [1536, 280] on icon "select merge strategy" at bounding box center [1535, 283] width 20 height 20
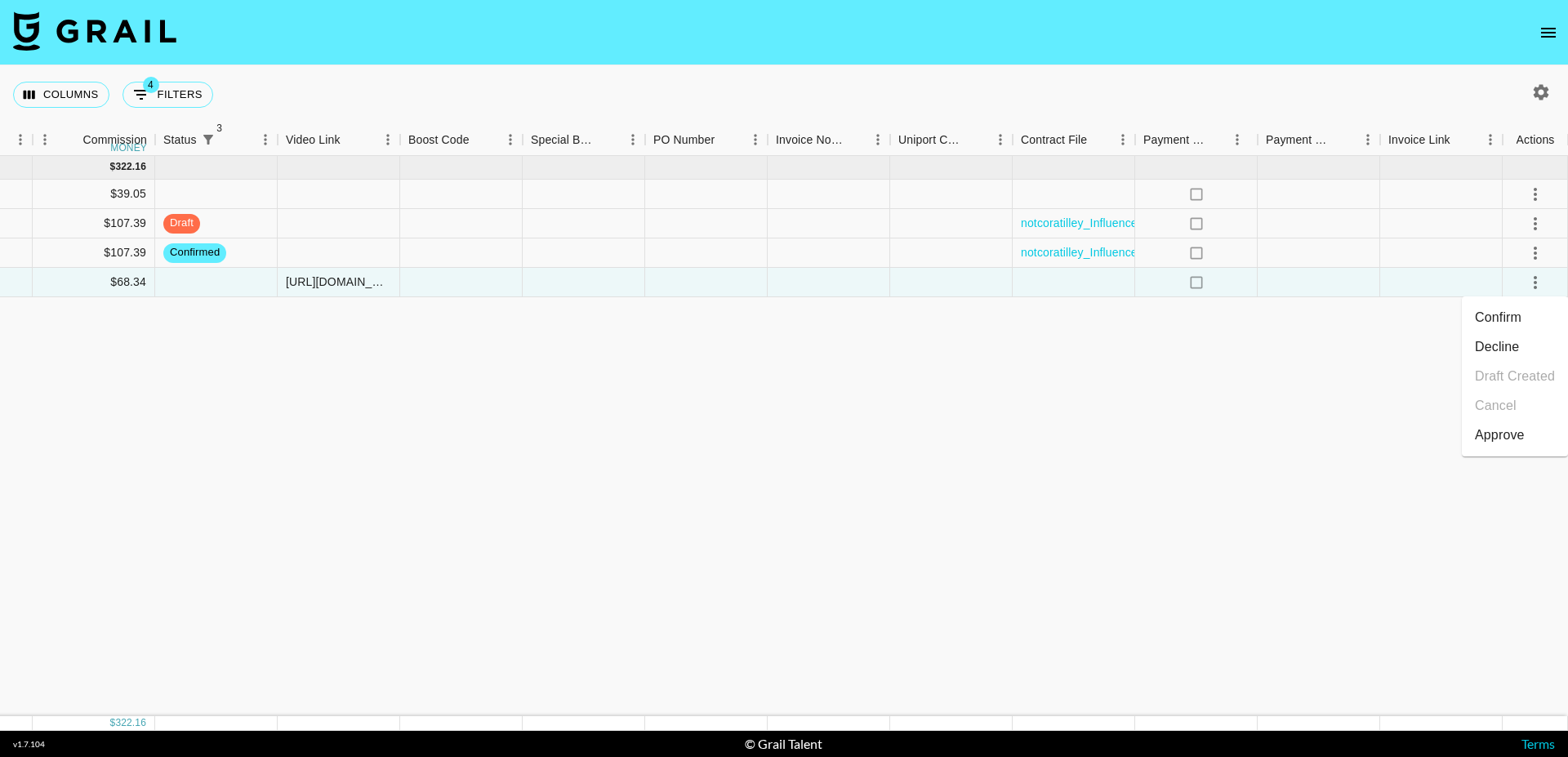
drag, startPoint x: 1504, startPoint y: 420, endPoint x: 1497, endPoint y: 437, distance: 18.4
click at [1497, 437] on ul "Confirm Decline Draft Created Cancel Approve" at bounding box center [1514, 376] width 106 height 160
click at [1497, 437] on div "Approve" at bounding box center [1499, 435] width 50 height 20
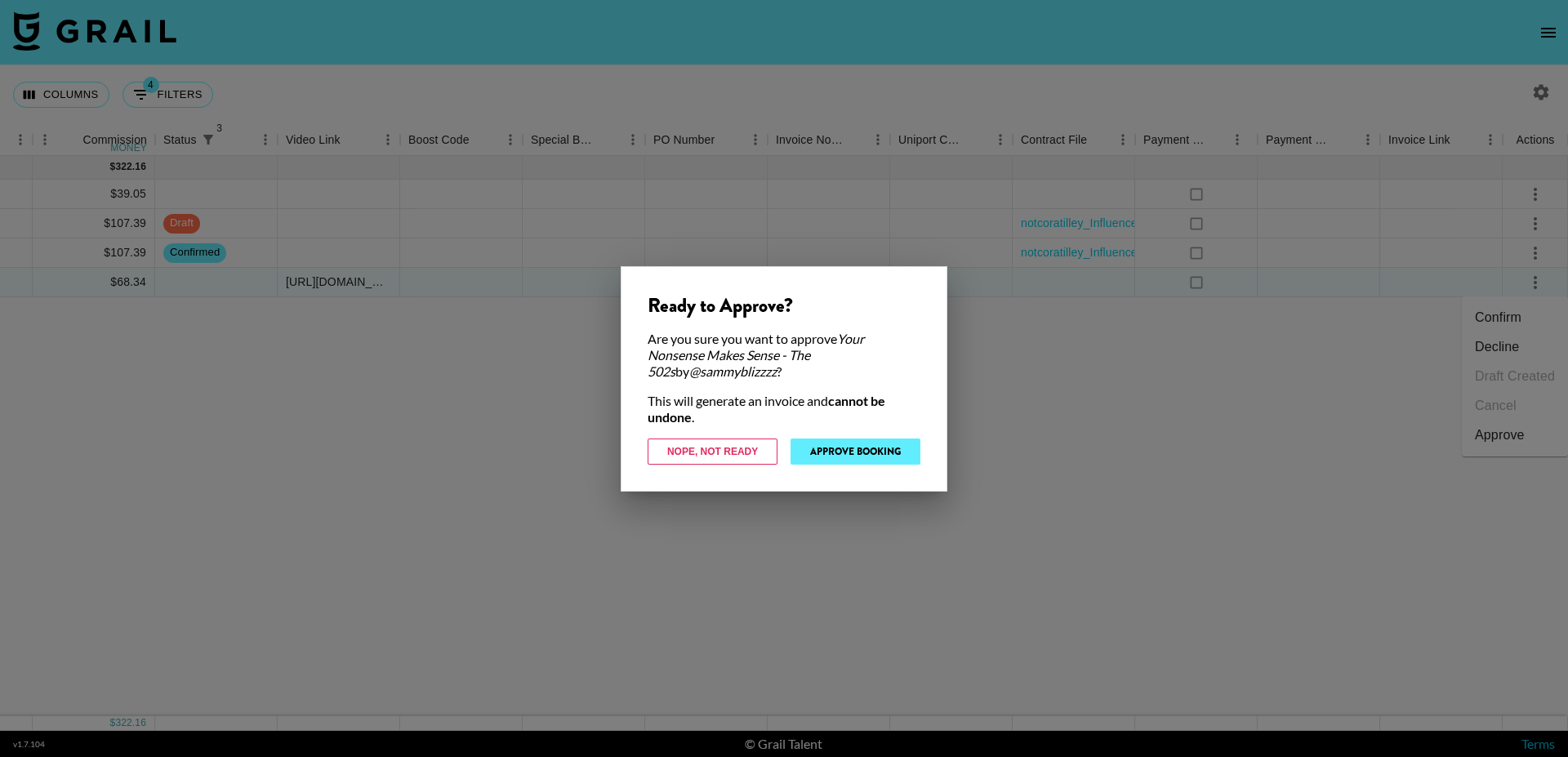
click at [861, 455] on button "Approve Booking" at bounding box center [855, 452] width 129 height 26
